Goal: Use online tool/utility

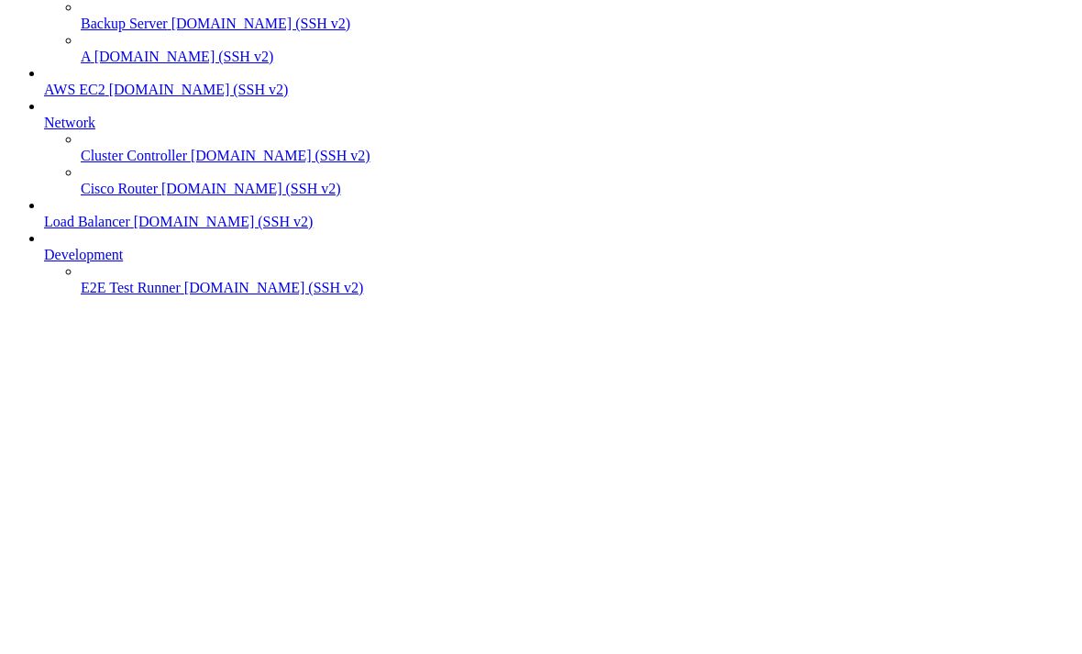
scroll to position [65, 0]
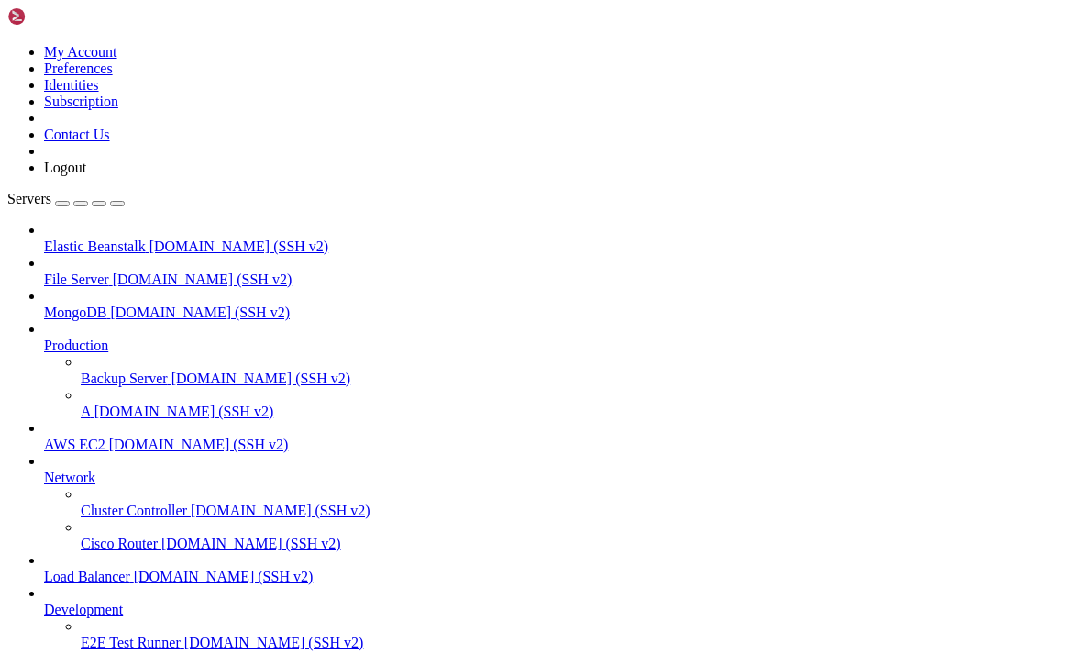
scroll to position [290835, 0]
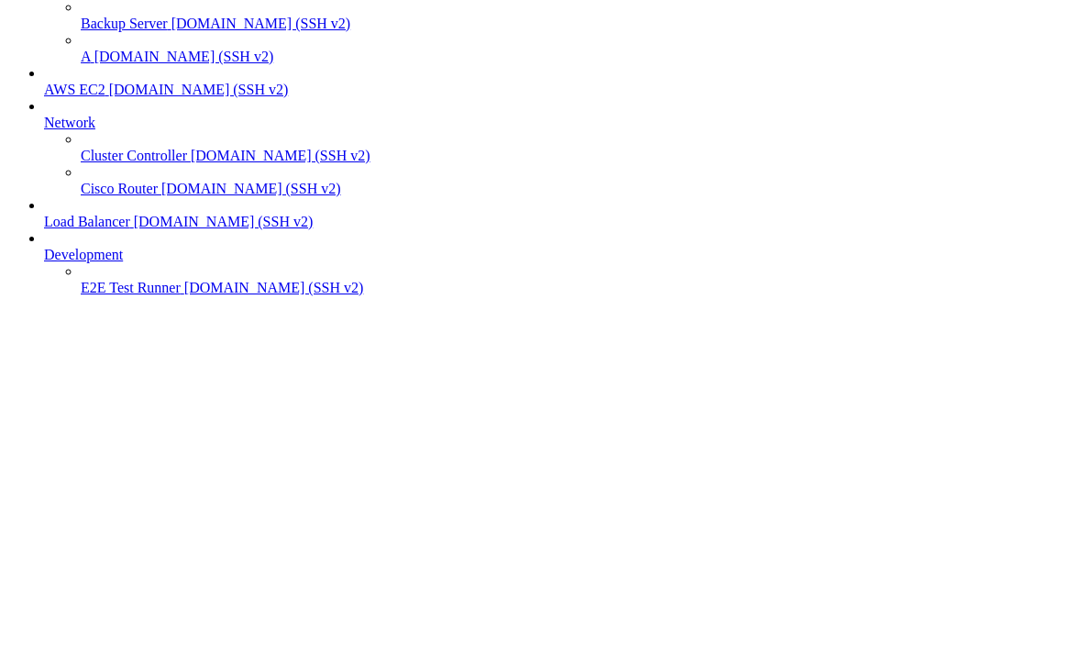
scroll to position [290834, 0]
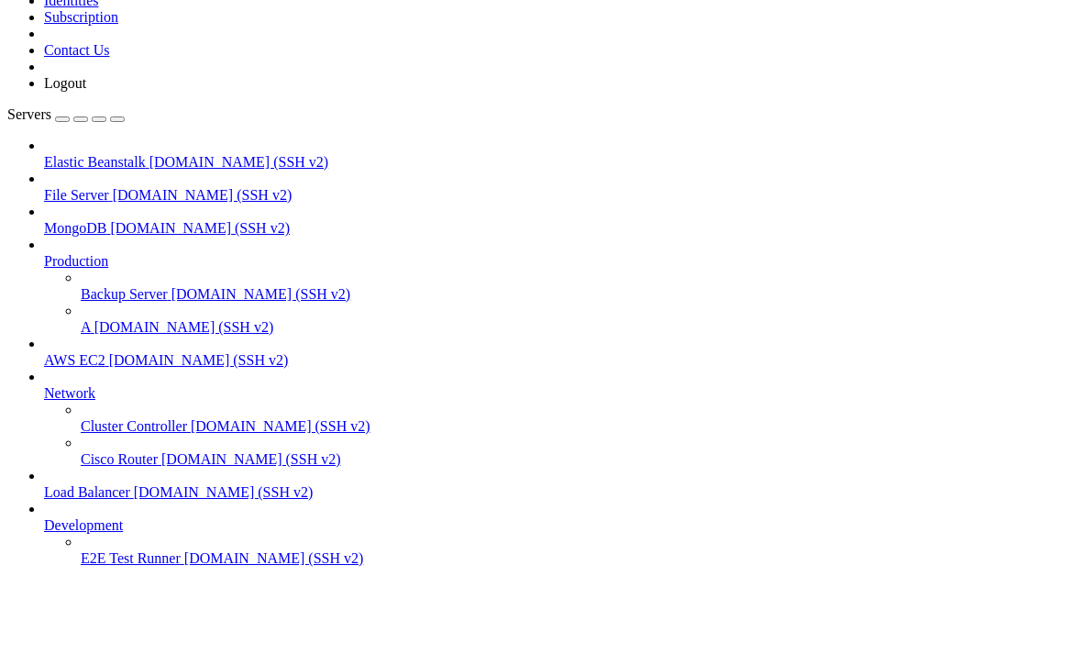
scroll to position [290802, 0]
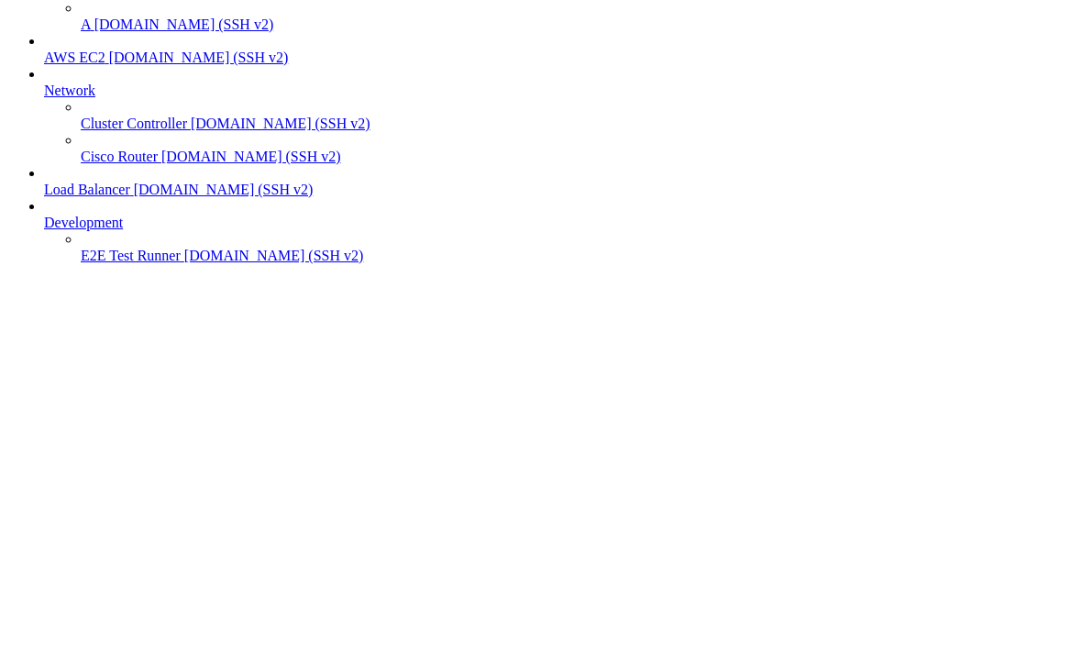
scroll to position [290769, 0]
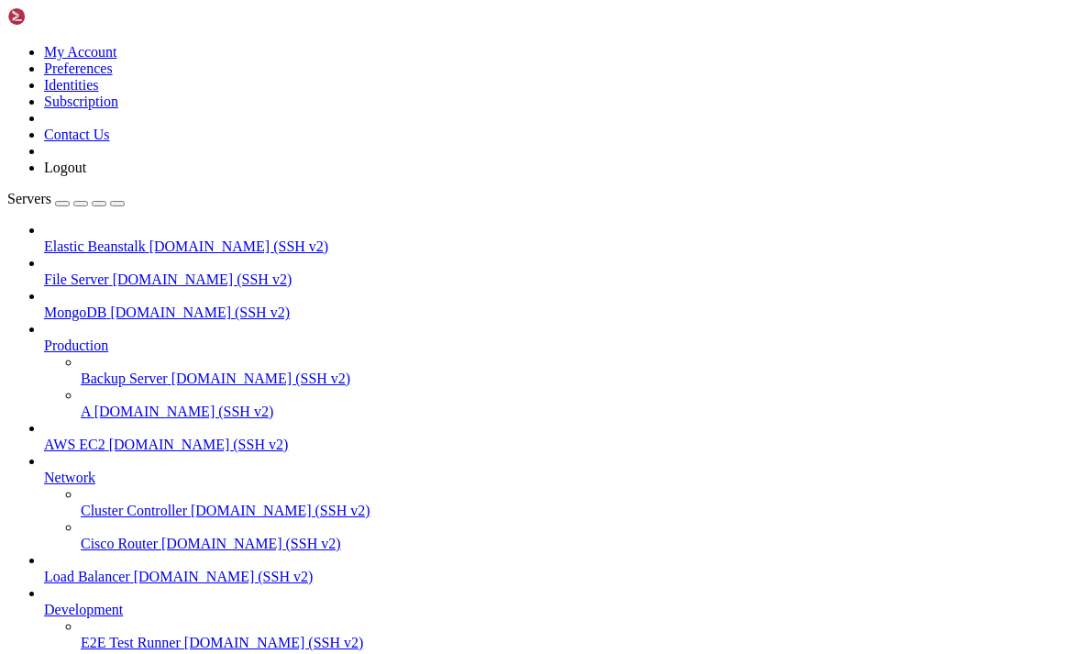
scroll to position [293105, 0]
